Goal: Task Accomplishment & Management: Use online tool/utility

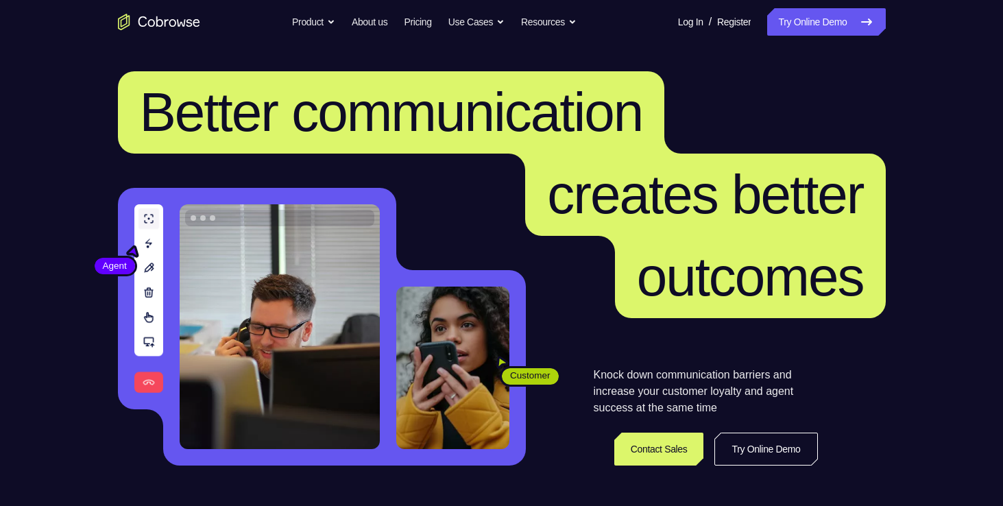
click at [818, 17] on link "Try Online Demo" at bounding box center [826, 21] width 118 height 27
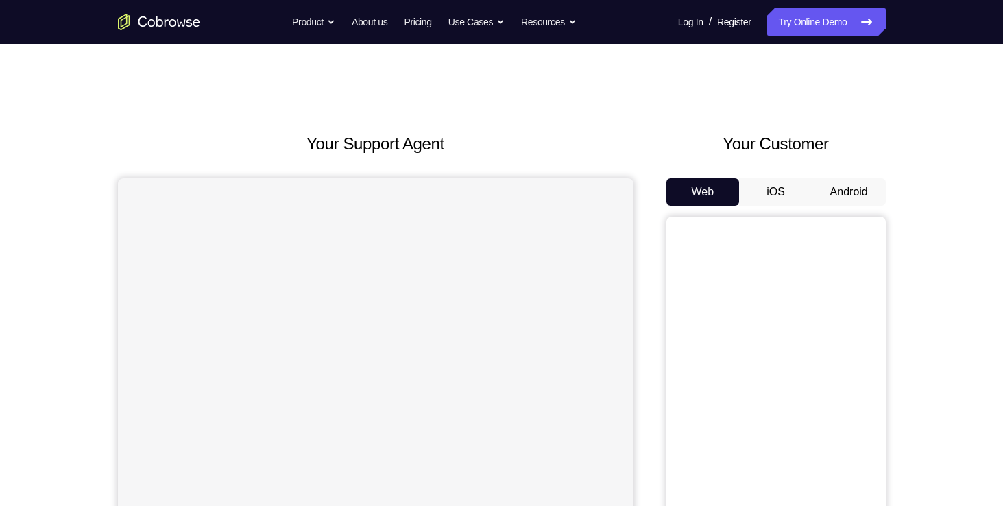
click at [855, 188] on button "Android" at bounding box center [849, 191] width 73 height 27
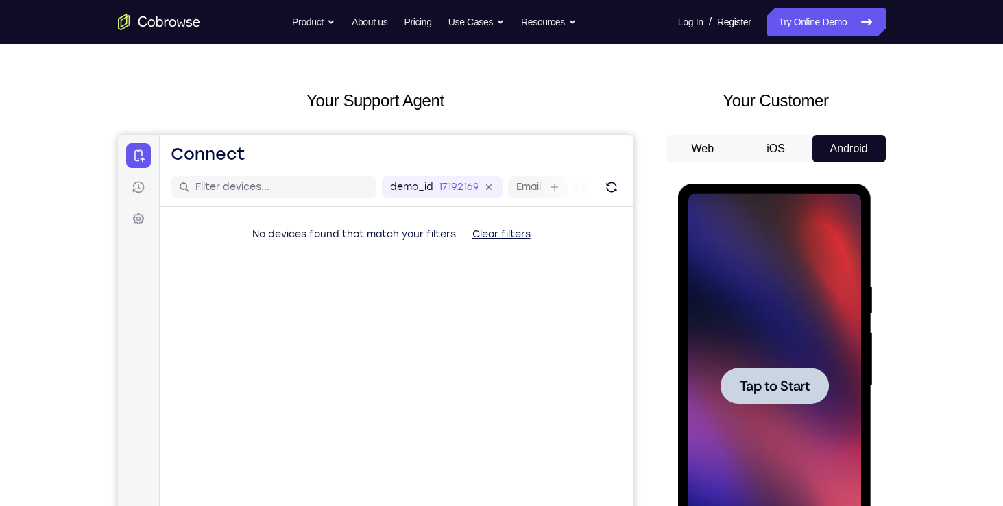
click at [813, 413] on div at bounding box center [775, 386] width 173 height 384
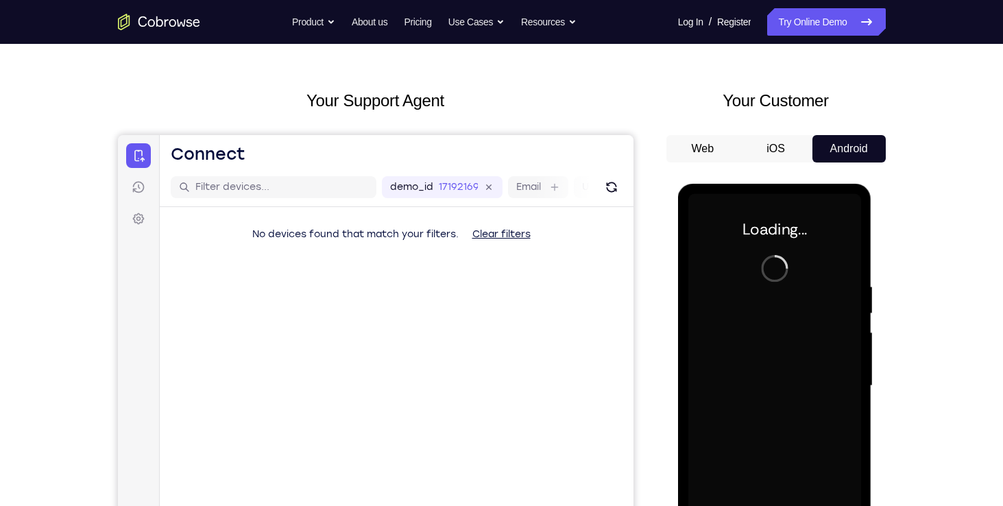
scroll to position [143, 0]
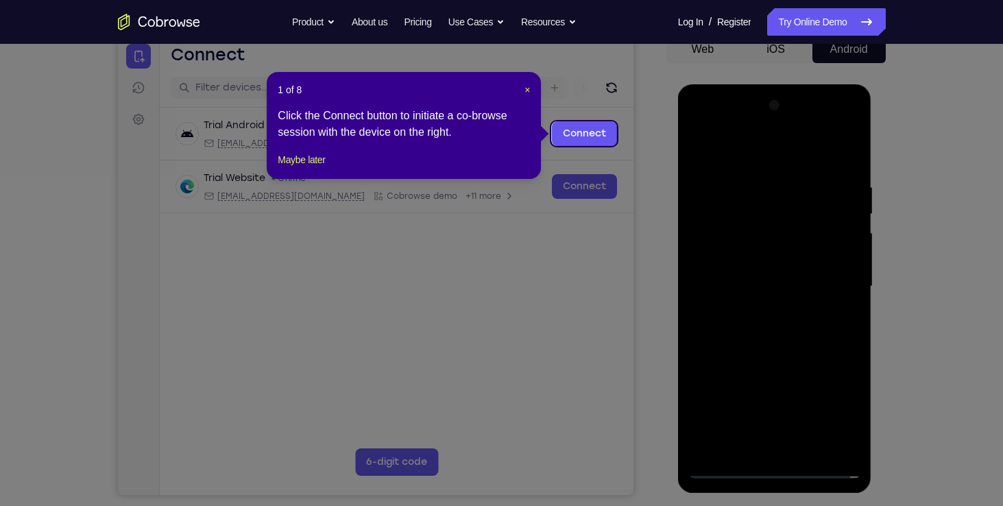
click at [780, 470] on icon at bounding box center [507, 253] width 1014 height 506
click at [527, 86] on span "×" at bounding box center [527, 89] width 5 height 11
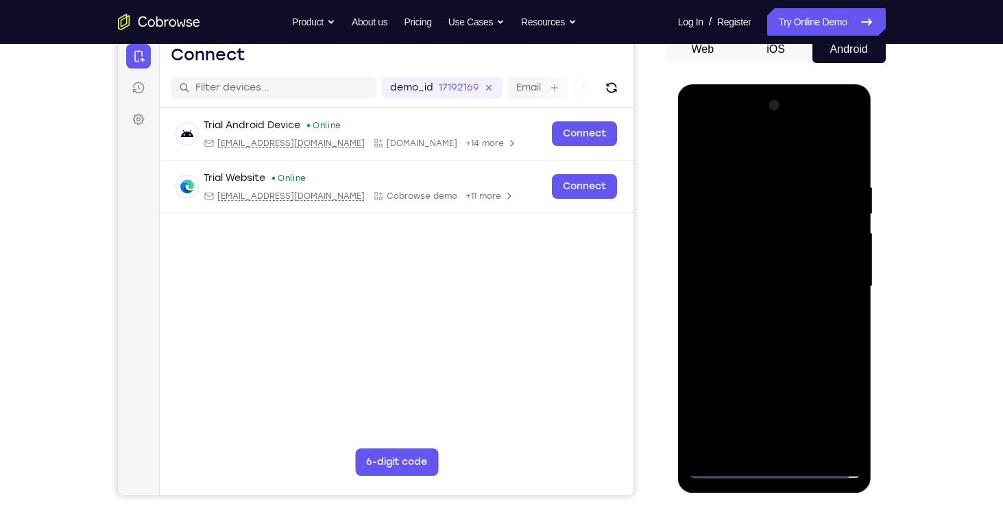
click at [776, 468] on div at bounding box center [775, 287] width 173 height 384
click at [839, 404] on div at bounding box center [775, 287] width 173 height 384
click at [712, 119] on div at bounding box center [775, 287] width 173 height 384
click at [848, 285] on div at bounding box center [775, 287] width 173 height 384
click at [758, 311] on div at bounding box center [775, 287] width 173 height 384
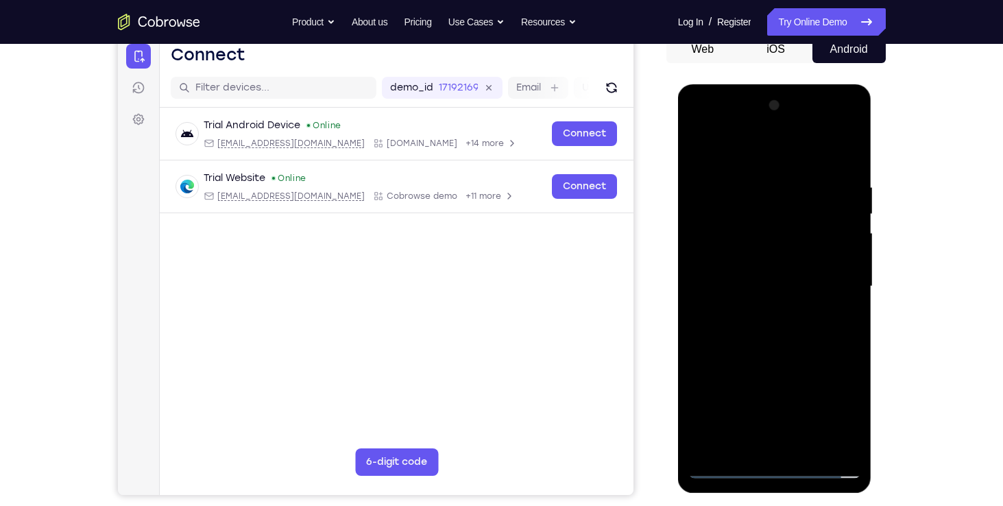
click at [758, 267] on div at bounding box center [775, 287] width 173 height 384
click at [763, 259] on div at bounding box center [775, 287] width 173 height 384
click at [769, 285] on div at bounding box center [775, 287] width 173 height 384
click at [804, 348] on div at bounding box center [775, 287] width 173 height 384
click at [851, 346] on div at bounding box center [775, 287] width 173 height 384
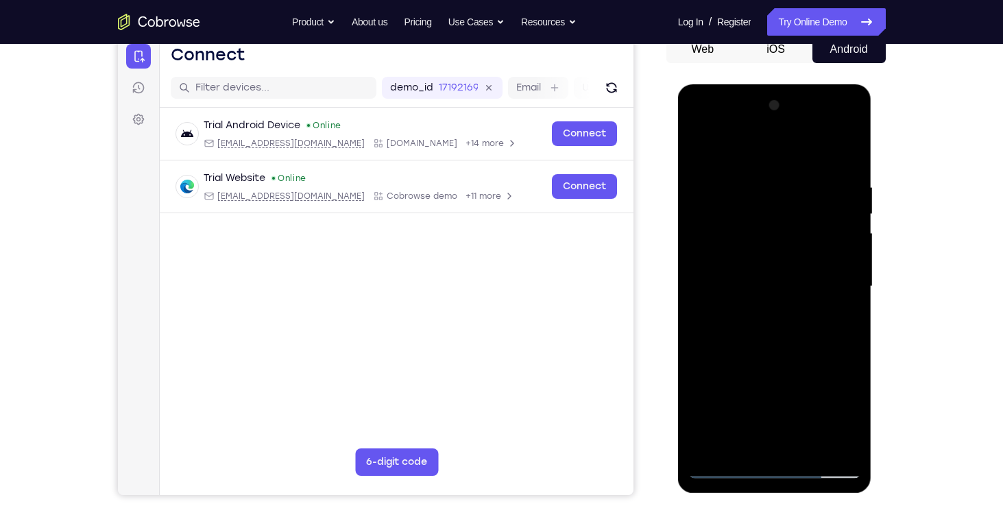
click at [851, 346] on div at bounding box center [775, 287] width 173 height 384
click at [700, 265] on div at bounding box center [775, 287] width 173 height 384
click at [705, 387] on div at bounding box center [775, 287] width 173 height 384
click at [806, 446] on div at bounding box center [775, 287] width 173 height 384
drag, startPoint x: 767, startPoint y: 157, endPoint x: 769, endPoint y: 143, distance: 14.5
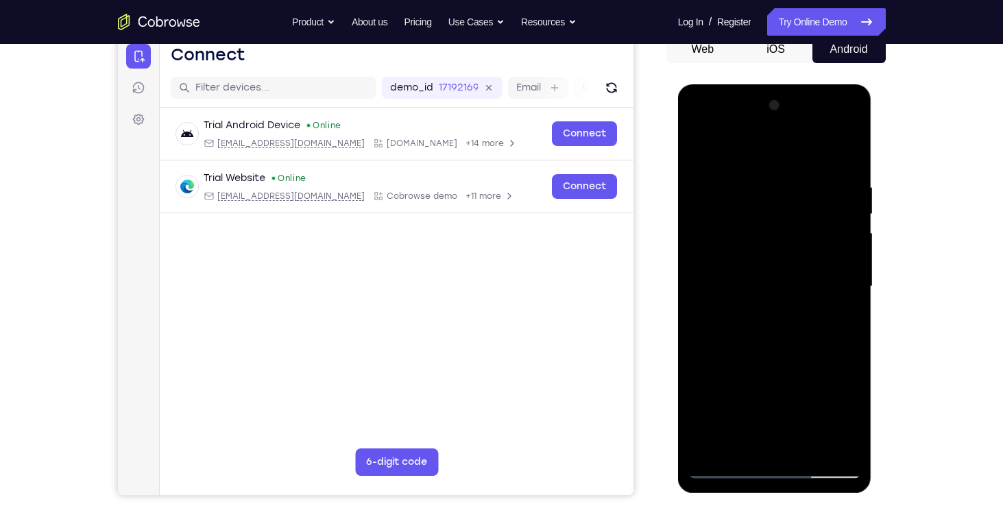
click at [769, 143] on div at bounding box center [775, 287] width 173 height 384
click at [792, 361] on div at bounding box center [775, 287] width 173 height 384
click at [723, 470] on div at bounding box center [775, 287] width 173 height 384
click at [806, 447] on div at bounding box center [775, 287] width 173 height 384
click at [724, 465] on div at bounding box center [775, 287] width 173 height 384
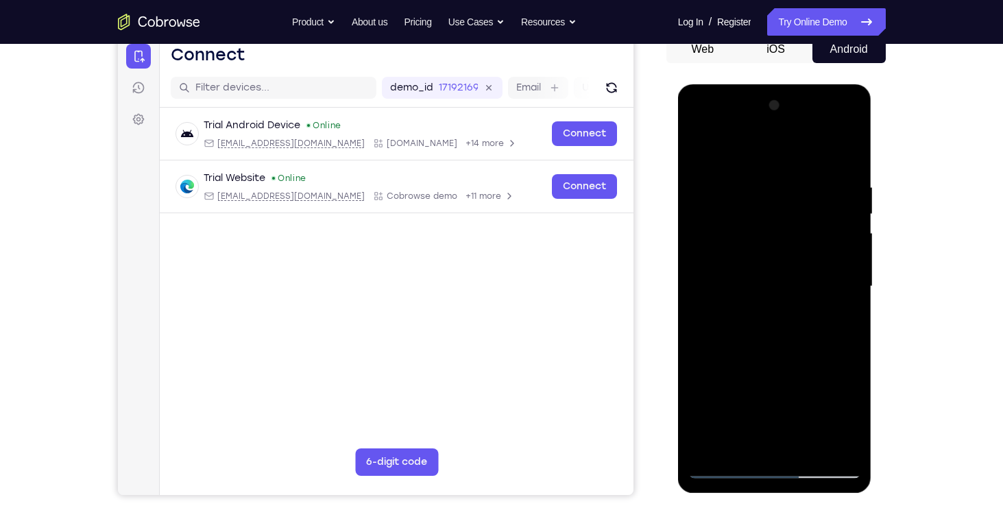
click at [702, 335] on div at bounding box center [775, 287] width 173 height 384
click at [850, 144] on div at bounding box center [775, 287] width 173 height 384
click at [776, 184] on div at bounding box center [775, 287] width 173 height 384
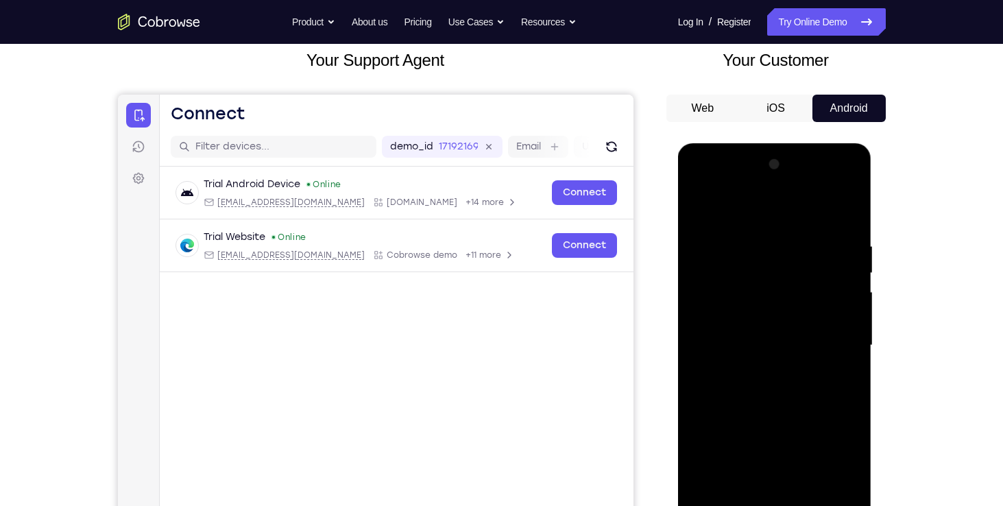
scroll to position [82, 0]
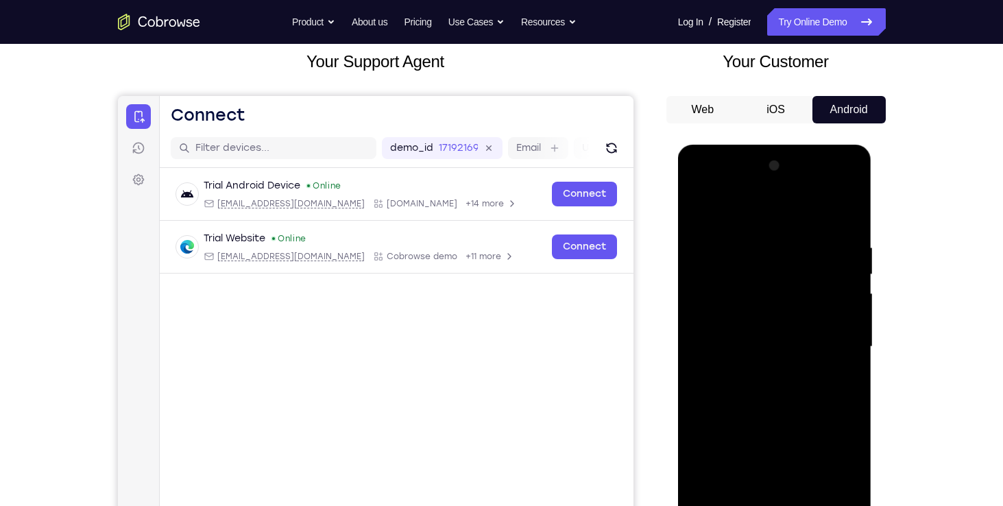
drag, startPoint x: 796, startPoint y: 265, endPoint x: 796, endPoint y: 357, distance: 91.2
click at [796, 357] on div at bounding box center [775, 347] width 173 height 384
click at [701, 204] on div at bounding box center [775, 347] width 173 height 384
click at [744, 233] on div at bounding box center [775, 347] width 173 height 384
click at [793, 235] on div at bounding box center [775, 347] width 173 height 384
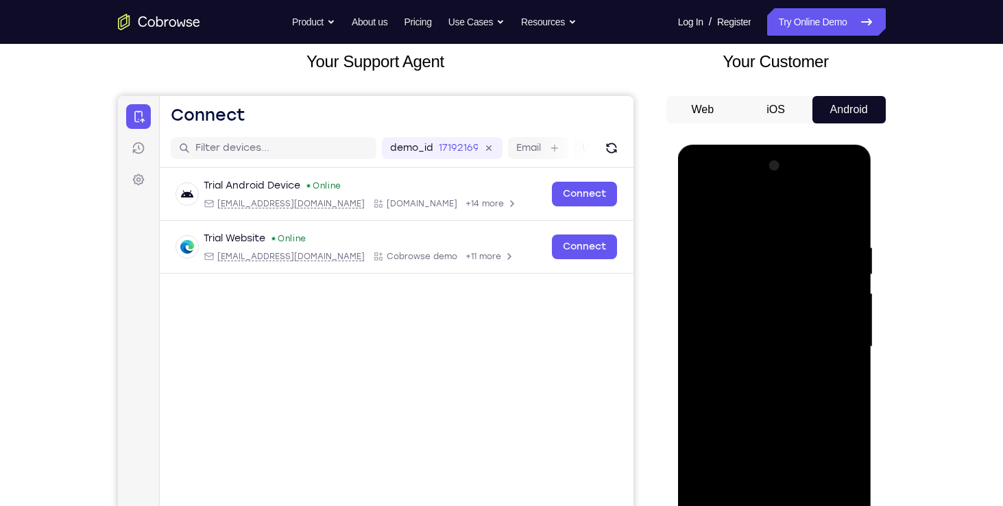
click at [717, 229] on div at bounding box center [775, 347] width 173 height 384
drag, startPoint x: 802, startPoint y: 272, endPoint x: 801, endPoint y: 387, distance: 115.2
click at [801, 387] on div at bounding box center [775, 347] width 173 height 384
click at [709, 211] on div at bounding box center [775, 347] width 173 height 384
click at [699, 208] on div at bounding box center [775, 347] width 173 height 384
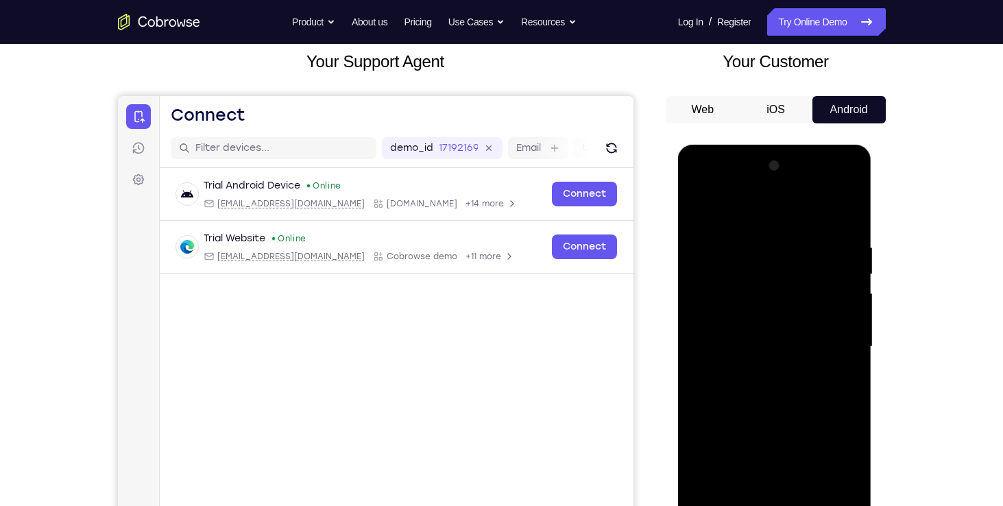
click at [699, 208] on div at bounding box center [775, 347] width 173 height 384
click at [761, 229] on div at bounding box center [775, 347] width 173 height 384
click at [842, 378] on div at bounding box center [775, 347] width 173 height 384
click at [826, 497] on div at bounding box center [775, 347] width 173 height 384
click at [840, 369] on div at bounding box center [775, 347] width 173 height 384
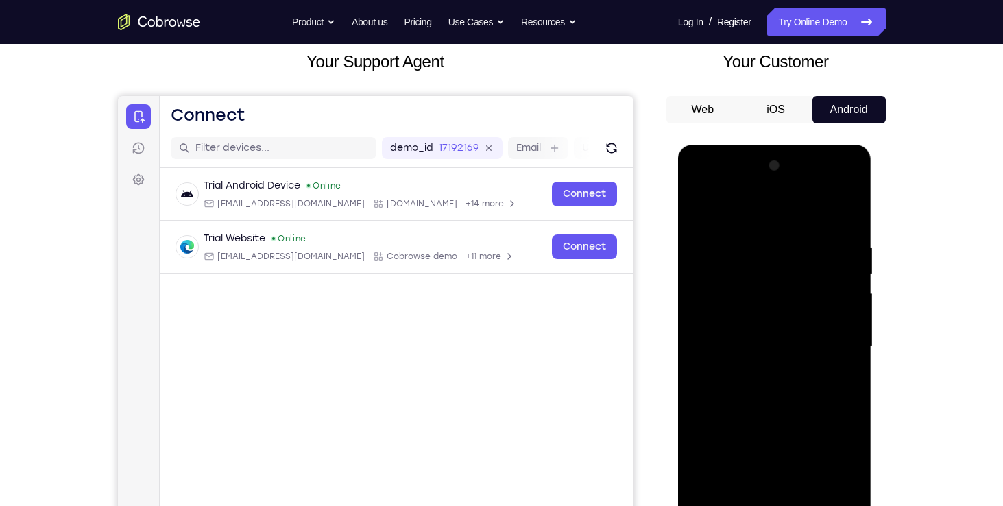
click at [839, 351] on div at bounding box center [775, 347] width 173 height 384
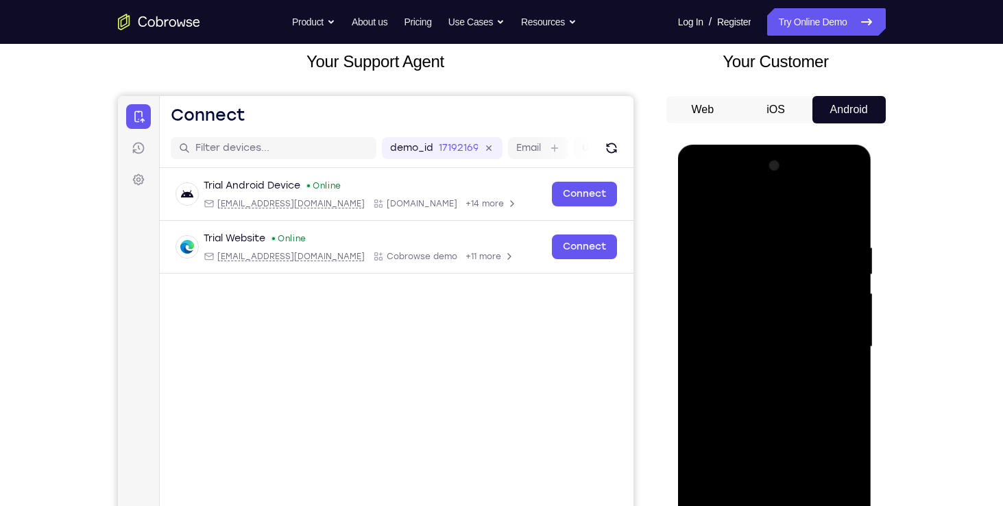
click at [840, 317] on div at bounding box center [775, 347] width 173 height 384
drag, startPoint x: 840, startPoint y: 317, endPoint x: 724, endPoint y: 306, distance: 116.4
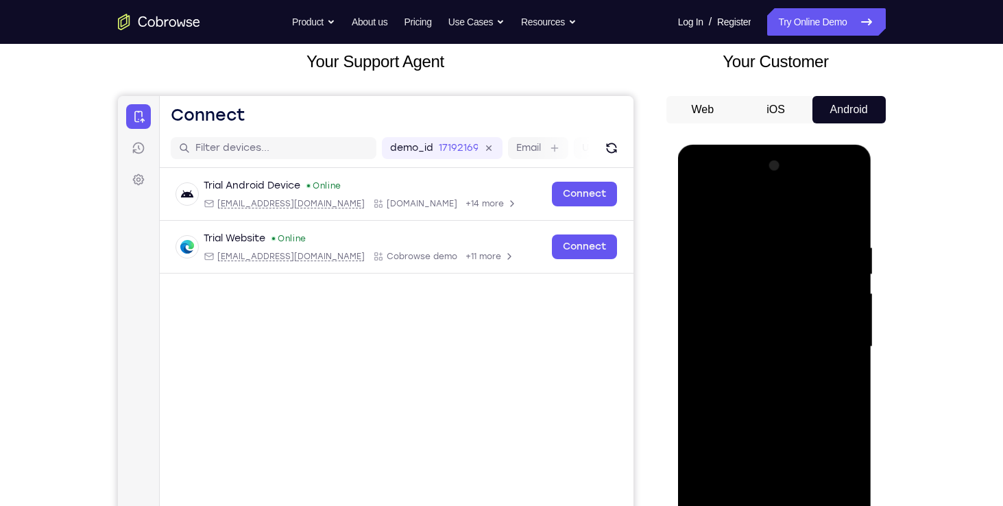
click at [724, 306] on div at bounding box center [775, 347] width 173 height 384
click at [835, 289] on div at bounding box center [775, 347] width 173 height 384
click at [839, 289] on div at bounding box center [775, 347] width 173 height 384
click at [846, 290] on div at bounding box center [775, 347] width 173 height 384
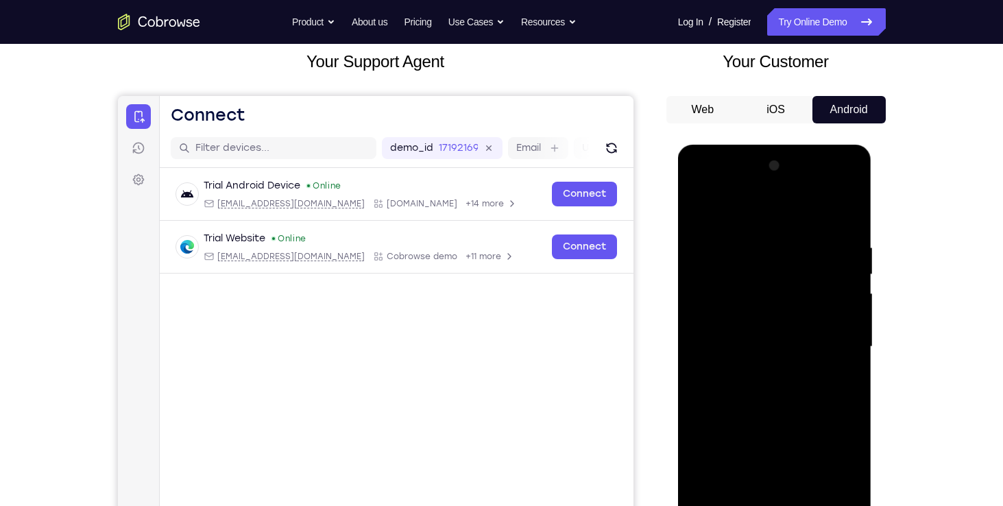
click at [850, 299] on div at bounding box center [775, 347] width 173 height 384
click at [848, 213] on div at bounding box center [775, 347] width 173 height 384
click at [756, 246] on div at bounding box center [775, 347] width 173 height 384
click at [846, 211] on div at bounding box center [775, 347] width 173 height 384
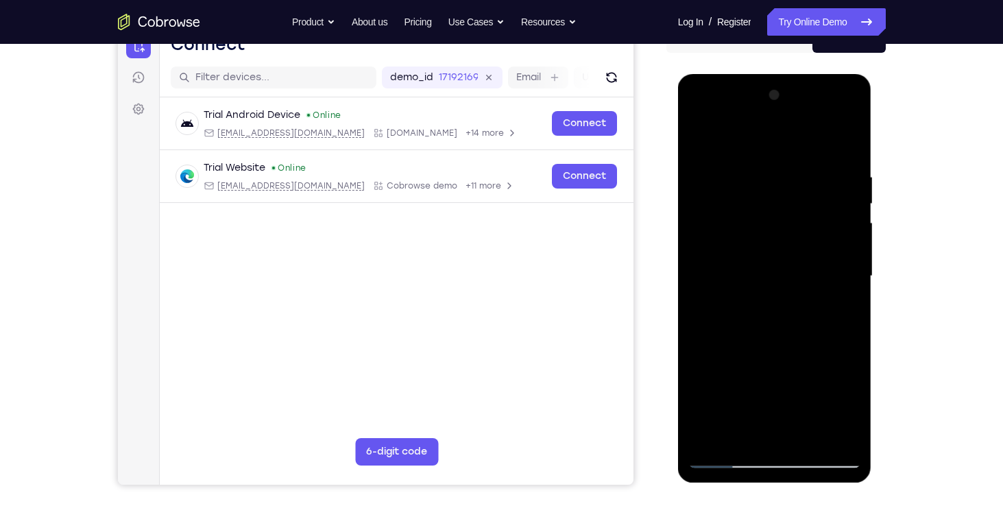
scroll to position [154, 0]
click at [846, 298] on div at bounding box center [775, 276] width 173 height 384
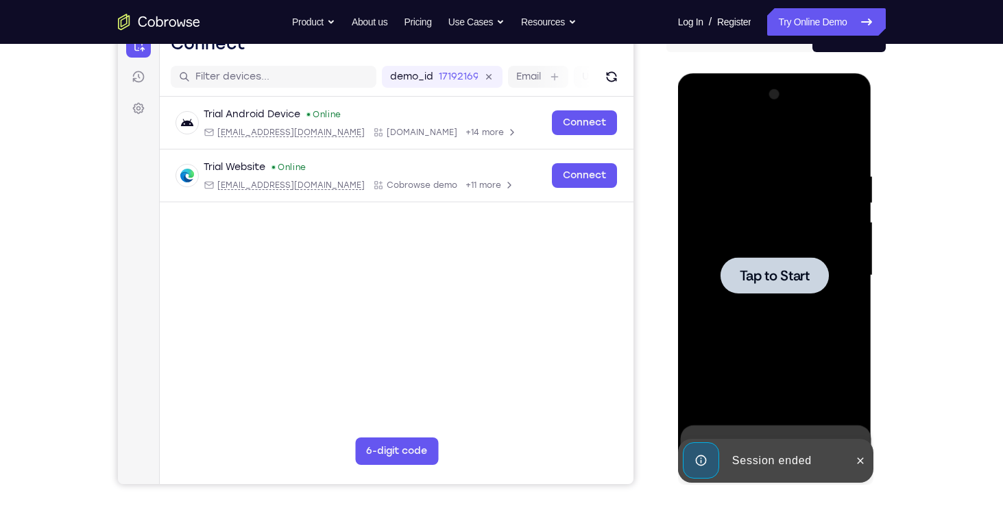
click at [820, 310] on div at bounding box center [775, 276] width 173 height 384
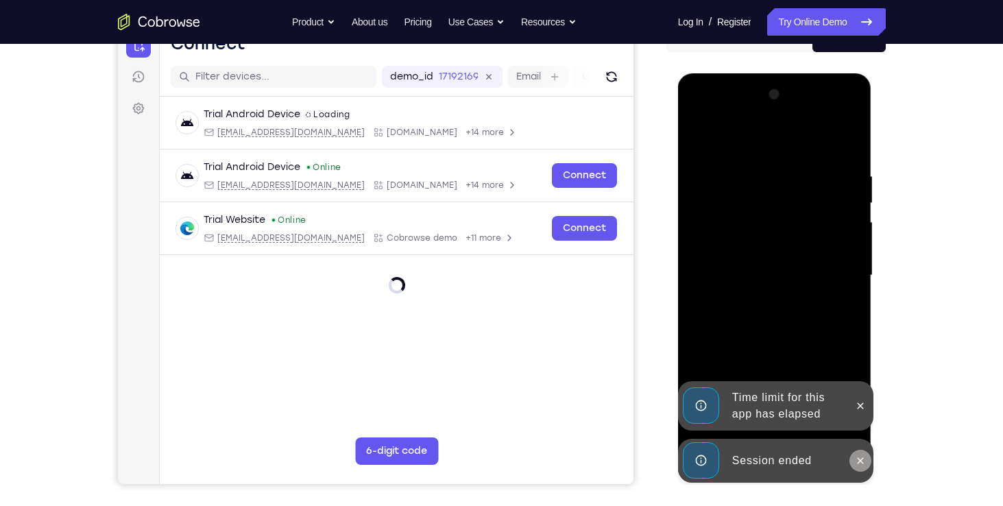
click at [863, 465] on icon at bounding box center [860, 460] width 11 height 11
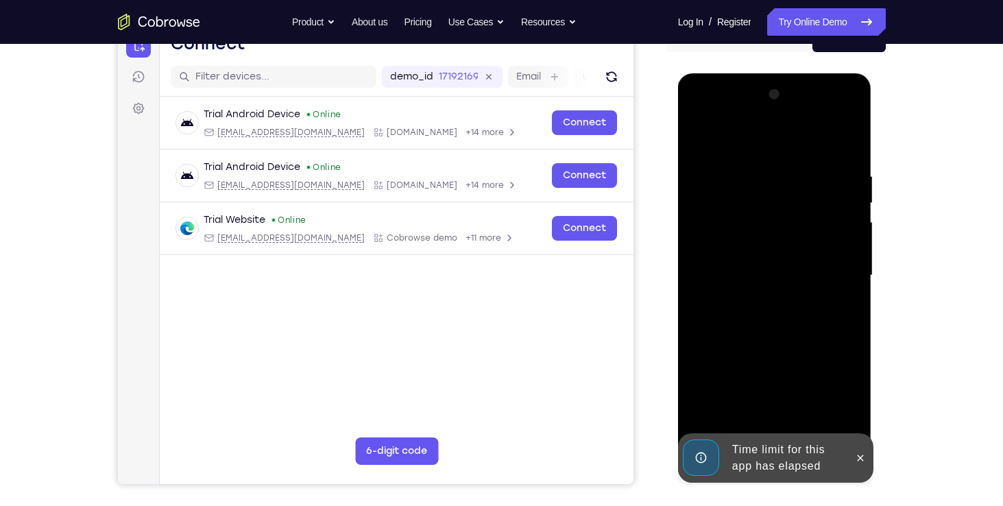
click at [856, 408] on div at bounding box center [775, 276] width 173 height 384
click at [859, 461] on icon at bounding box center [860, 458] width 11 height 11
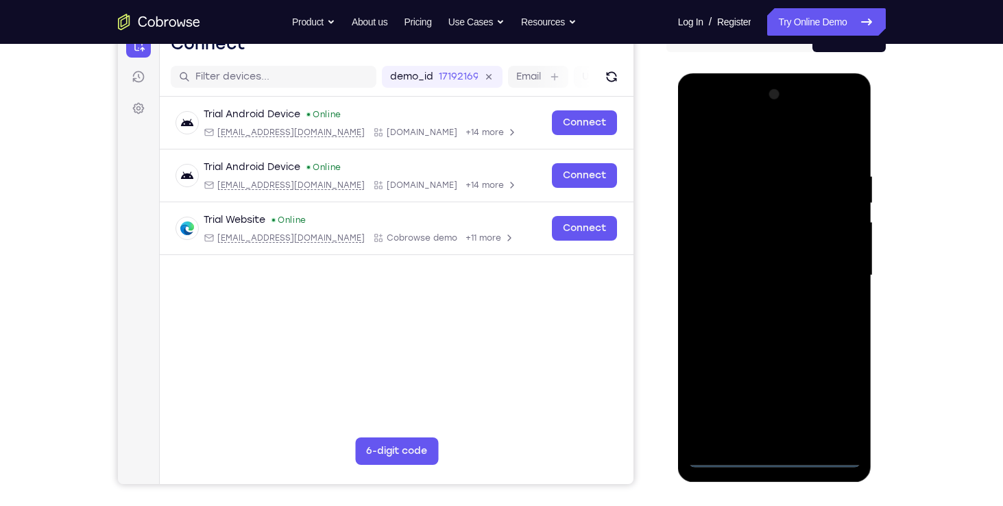
click at [766, 456] on div at bounding box center [775, 276] width 173 height 384
click at [830, 402] on div at bounding box center [775, 276] width 173 height 384
click at [711, 117] on div at bounding box center [775, 276] width 173 height 384
click at [716, 243] on div at bounding box center [775, 276] width 173 height 384
click at [717, 237] on div at bounding box center [775, 276] width 173 height 384
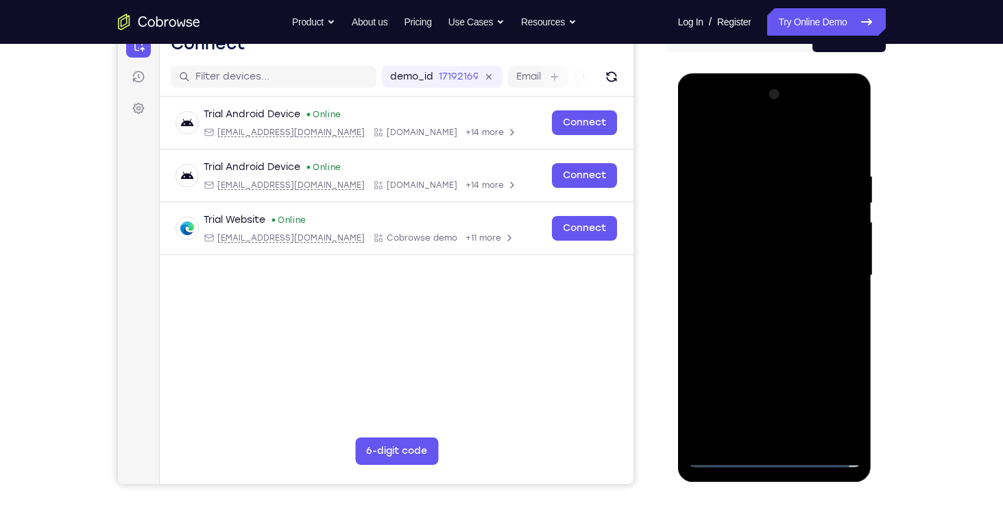
click at [755, 287] on div at bounding box center [775, 276] width 173 height 384
click at [755, 265] on div at bounding box center [775, 276] width 173 height 384
click at [761, 294] on div at bounding box center [775, 276] width 173 height 384
drag, startPoint x: 772, startPoint y: 152, endPoint x: 775, endPoint y: 128, distance: 24.2
click at [775, 128] on div at bounding box center [775, 276] width 173 height 384
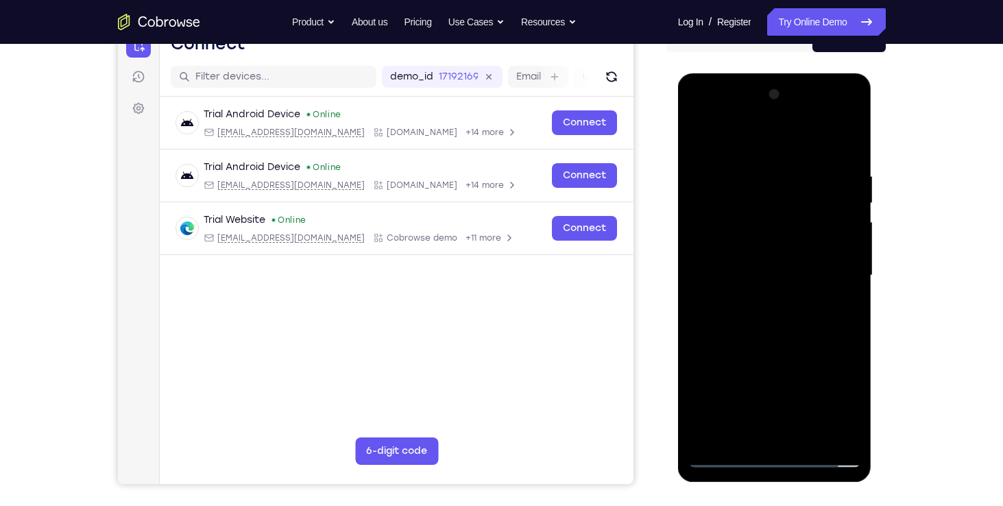
drag, startPoint x: 835, startPoint y: 353, endPoint x: 826, endPoint y: 263, distance: 90.3
click at [826, 263] on div at bounding box center [775, 276] width 173 height 384
drag, startPoint x: 793, startPoint y: 424, endPoint x: 864, endPoint y: 179, distance: 254.8
click at [793, 424] on div at bounding box center [775, 276] width 173 height 384
click at [830, 300] on div at bounding box center [775, 276] width 173 height 384
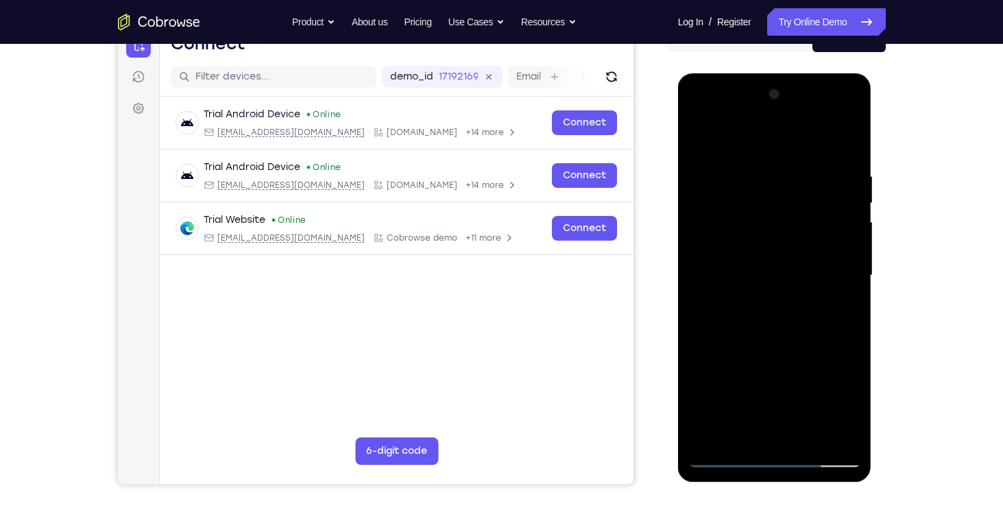
click at [819, 155] on div at bounding box center [775, 276] width 173 height 384
click at [702, 128] on div at bounding box center [775, 276] width 173 height 384
click at [761, 247] on div at bounding box center [775, 276] width 173 height 384
click at [850, 291] on div at bounding box center [775, 276] width 173 height 384
click at [851, 279] on div at bounding box center [775, 276] width 173 height 384
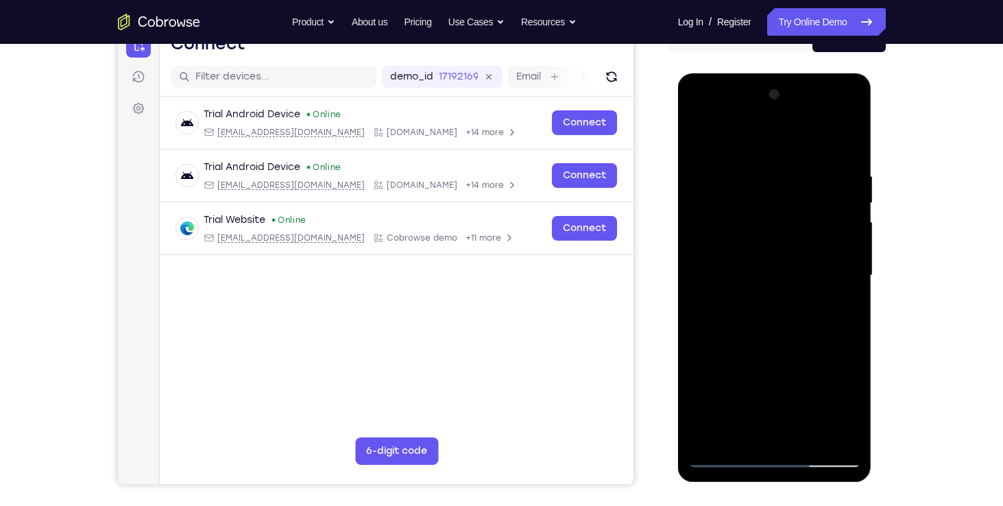
click at [851, 285] on div at bounding box center [775, 276] width 173 height 384
click at [696, 285] on div at bounding box center [775, 276] width 173 height 384
click at [854, 287] on div at bounding box center [775, 276] width 173 height 384
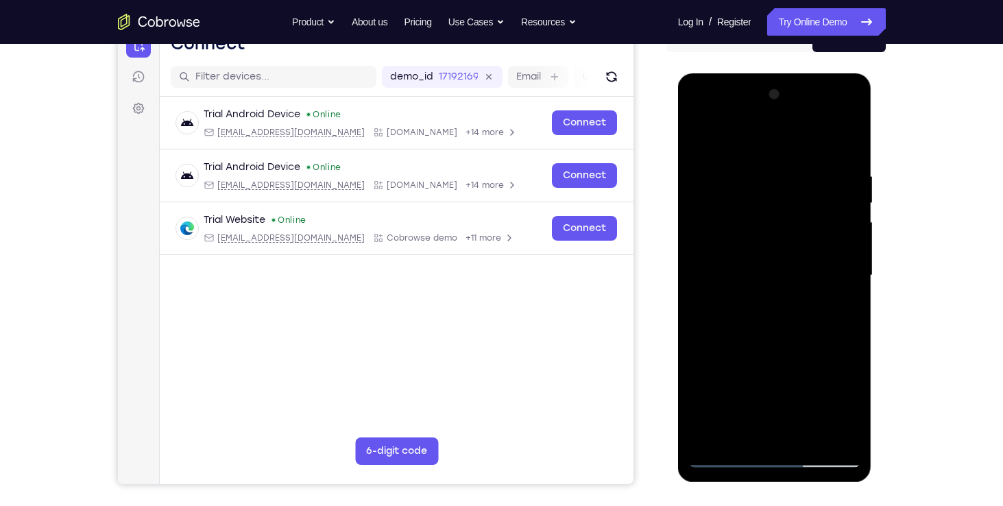
click at [854, 287] on div at bounding box center [775, 276] width 173 height 384
click at [846, 285] on div at bounding box center [775, 276] width 173 height 384
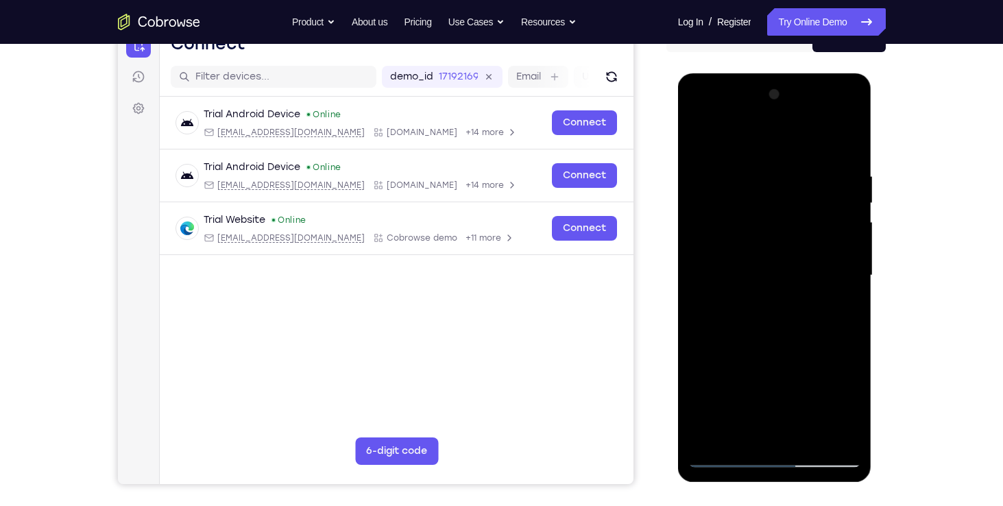
click at [846, 285] on div at bounding box center [775, 276] width 173 height 384
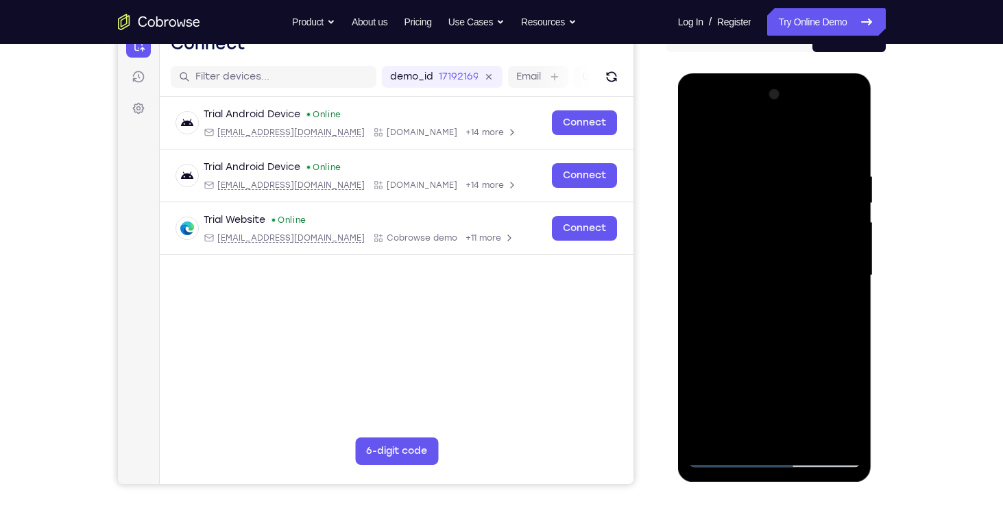
click at [846, 285] on div at bounding box center [775, 276] width 173 height 384
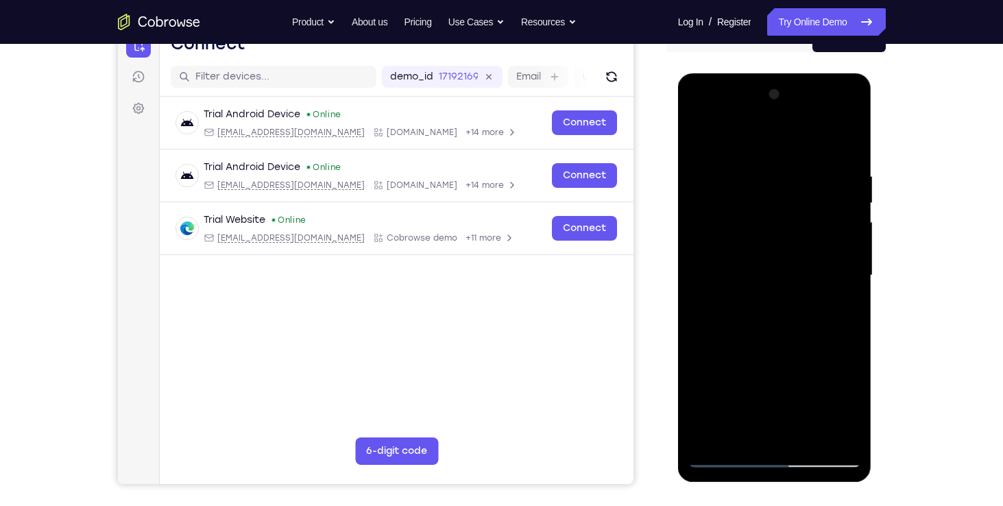
click at [846, 285] on div at bounding box center [775, 276] width 173 height 384
click at [856, 287] on div at bounding box center [775, 276] width 173 height 384
click at [850, 285] on div at bounding box center [775, 276] width 173 height 384
click at [850, 282] on div at bounding box center [775, 276] width 173 height 384
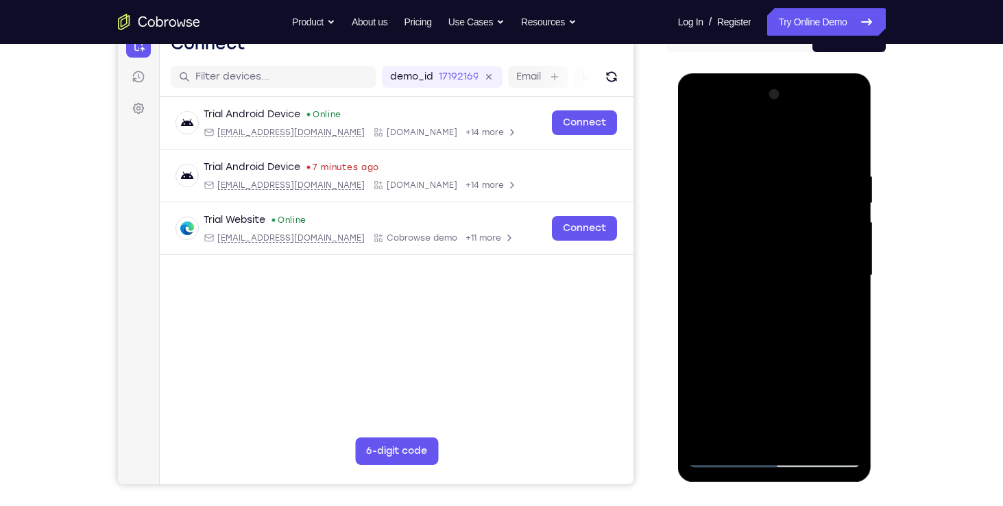
click at [850, 282] on div at bounding box center [775, 276] width 173 height 384
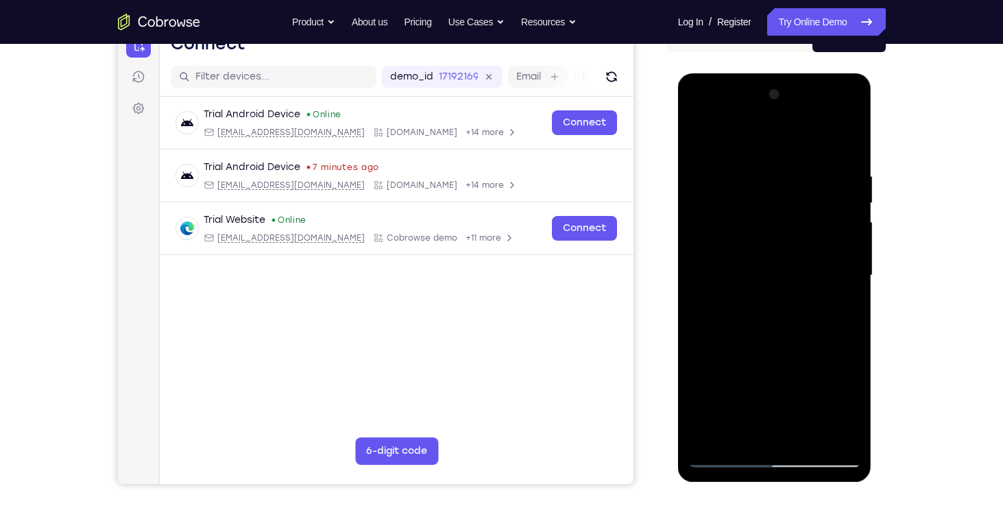
click at [850, 282] on div at bounding box center [775, 276] width 173 height 384
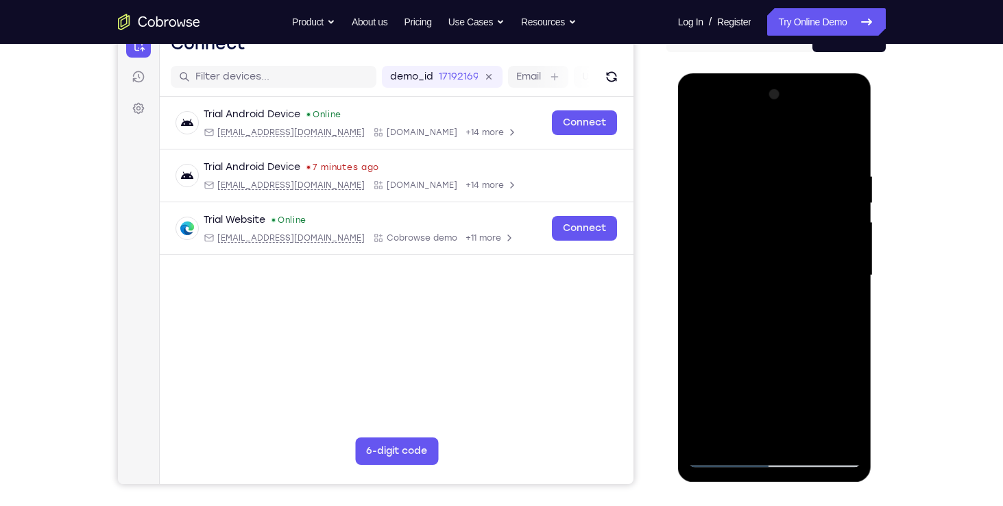
click at [850, 282] on div at bounding box center [775, 276] width 173 height 384
click at [851, 146] on div at bounding box center [775, 276] width 173 height 384
click at [711, 159] on div at bounding box center [775, 276] width 173 height 384
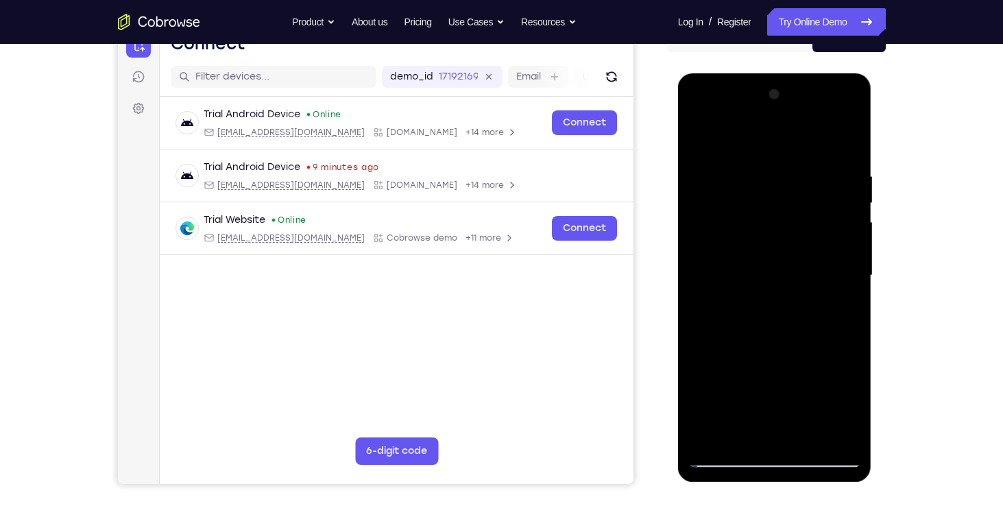
click at [819, 254] on div at bounding box center [775, 276] width 173 height 384
click at [731, 464] on div at bounding box center [775, 276] width 173 height 384
